Goal: Transaction & Acquisition: Download file/media

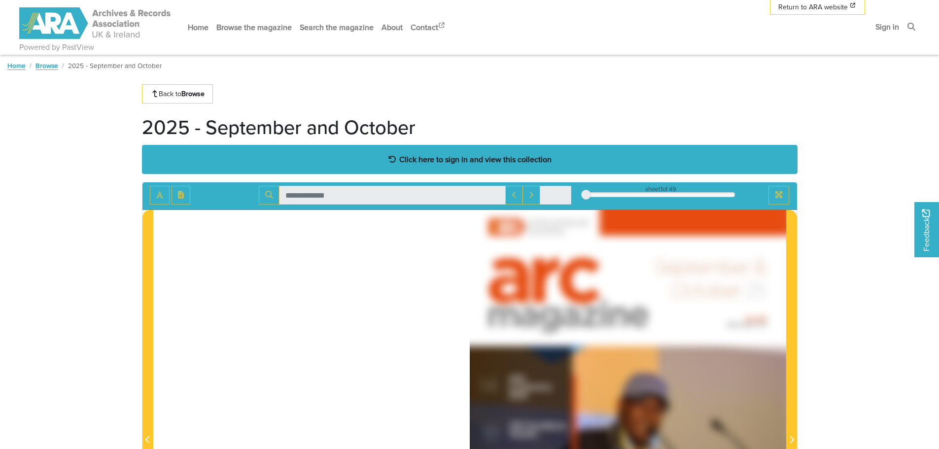
drag, startPoint x: 452, startPoint y: 158, endPoint x: 422, endPoint y: 168, distance: 31.6
click at [452, 158] on strong "Click here to sign in and view this collection" at bounding box center [475, 159] width 152 height 11
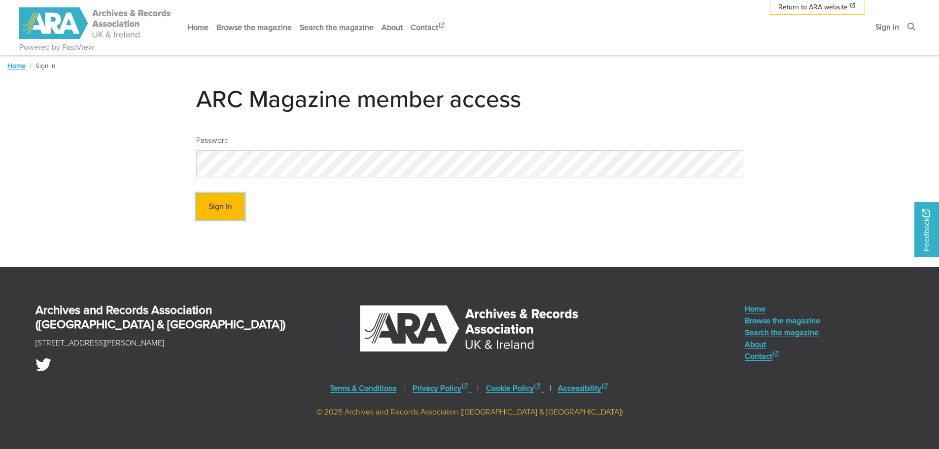
click at [213, 205] on button "Sign In" at bounding box center [220, 206] width 48 height 27
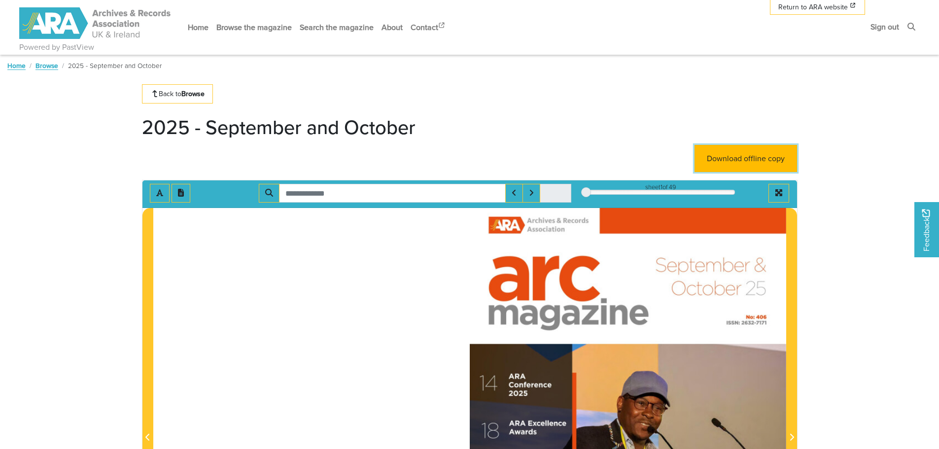
click at [743, 160] on link "Download offline copy" at bounding box center [746, 158] width 103 height 27
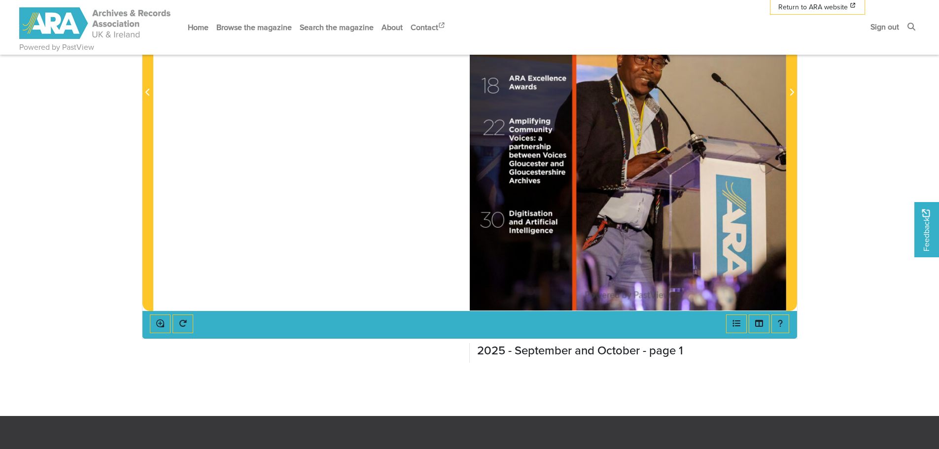
scroll to position [148, 0]
